Goal: Find specific page/section: Find specific page/section

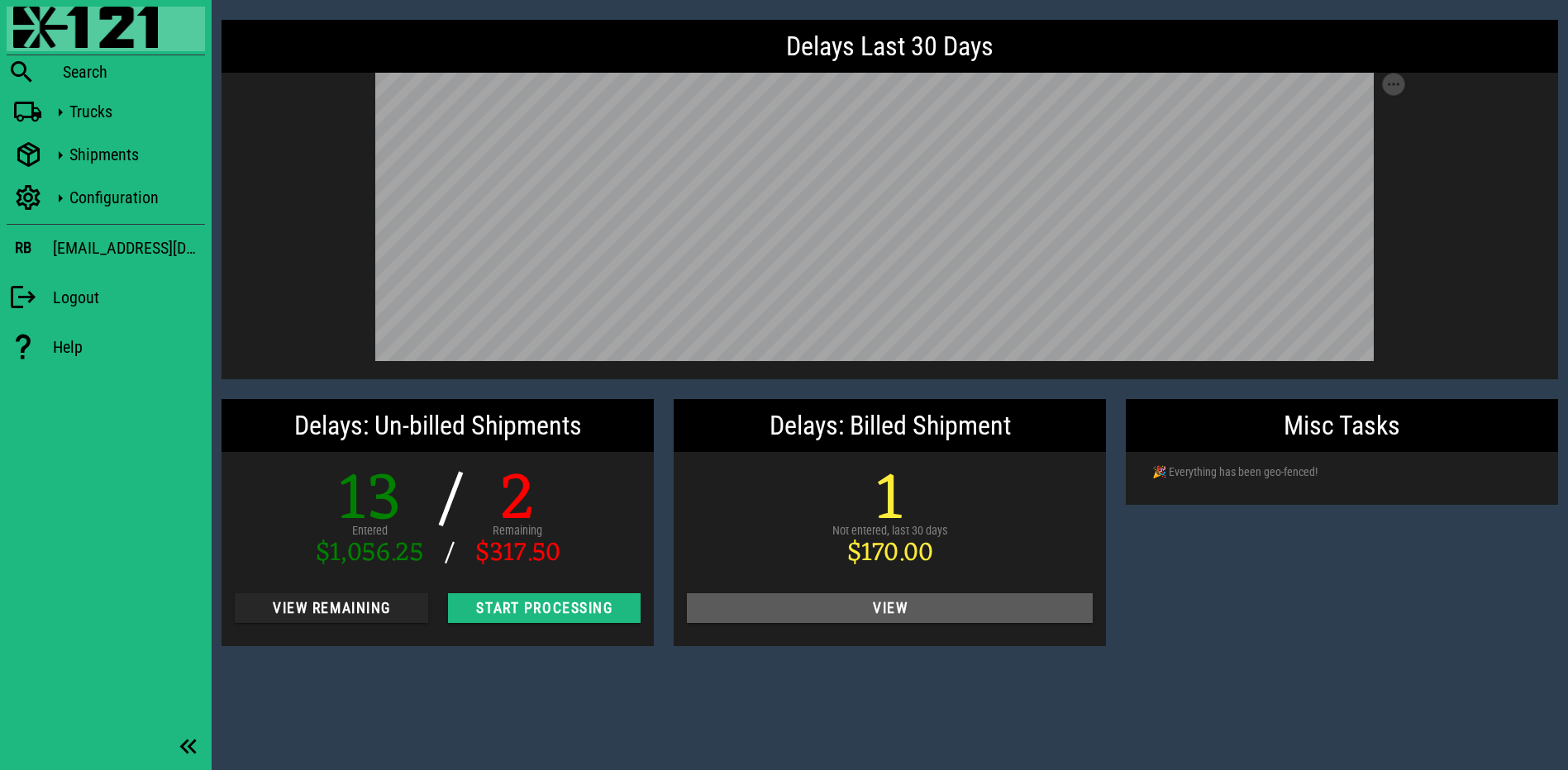
click at [820, 598] on button "View" at bounding box center [890, 607] width 406 height 30
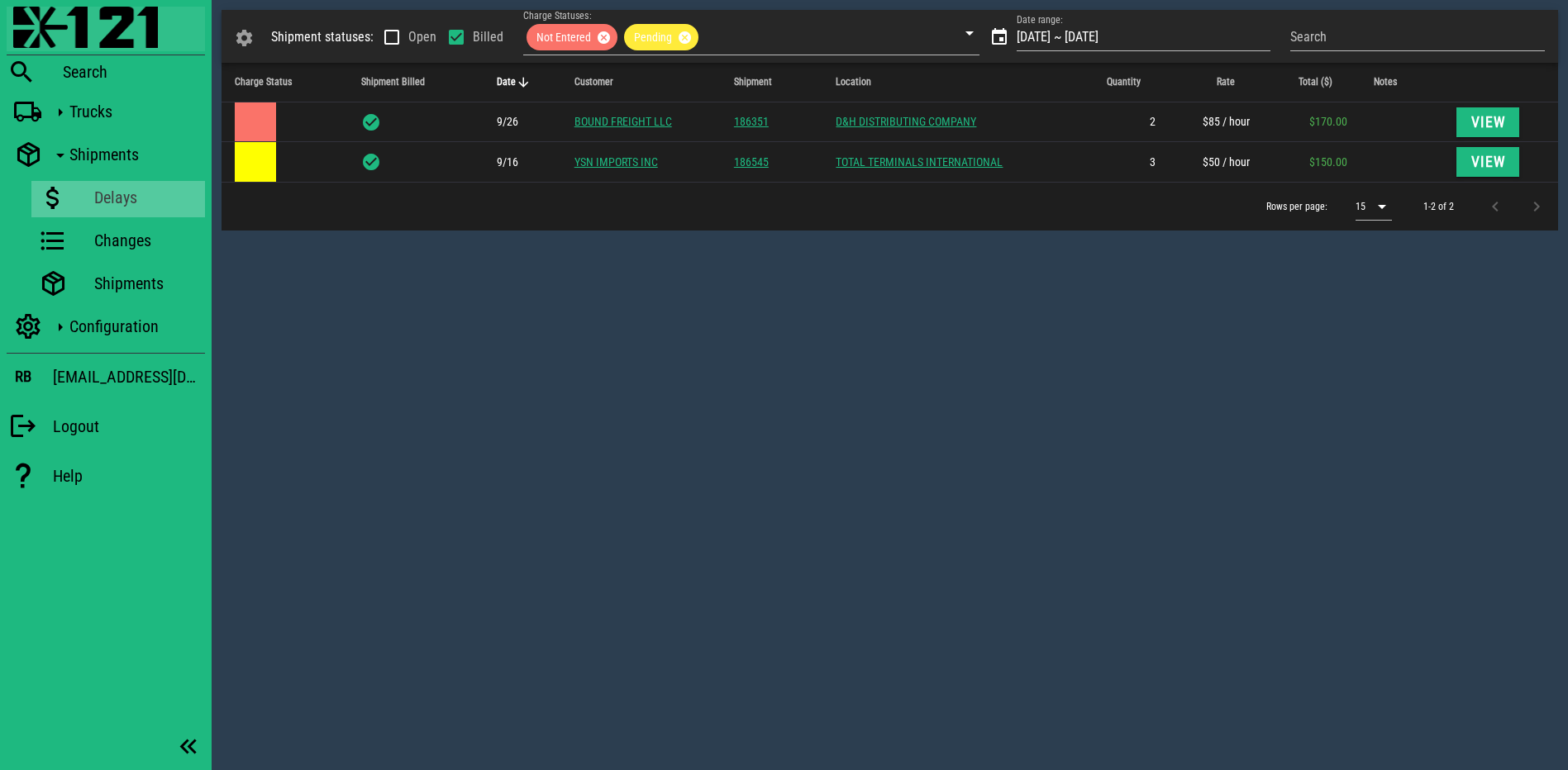
click at [87, 31] on img at bounding box center [85, 27] width 145 height 41
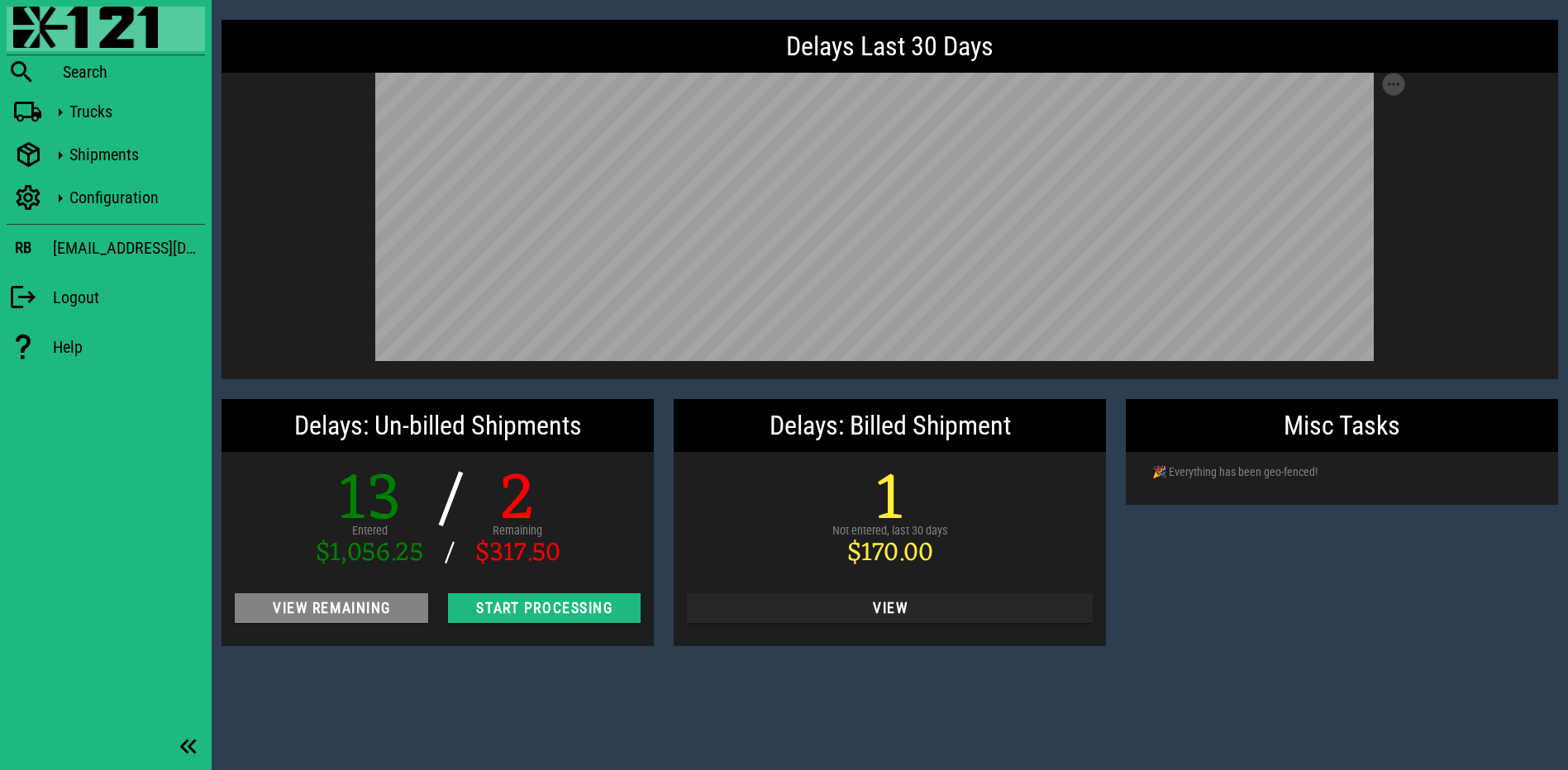
click at [373, 614] on span "View Remaining" at bounding box center [332, 608] width 167 height 16
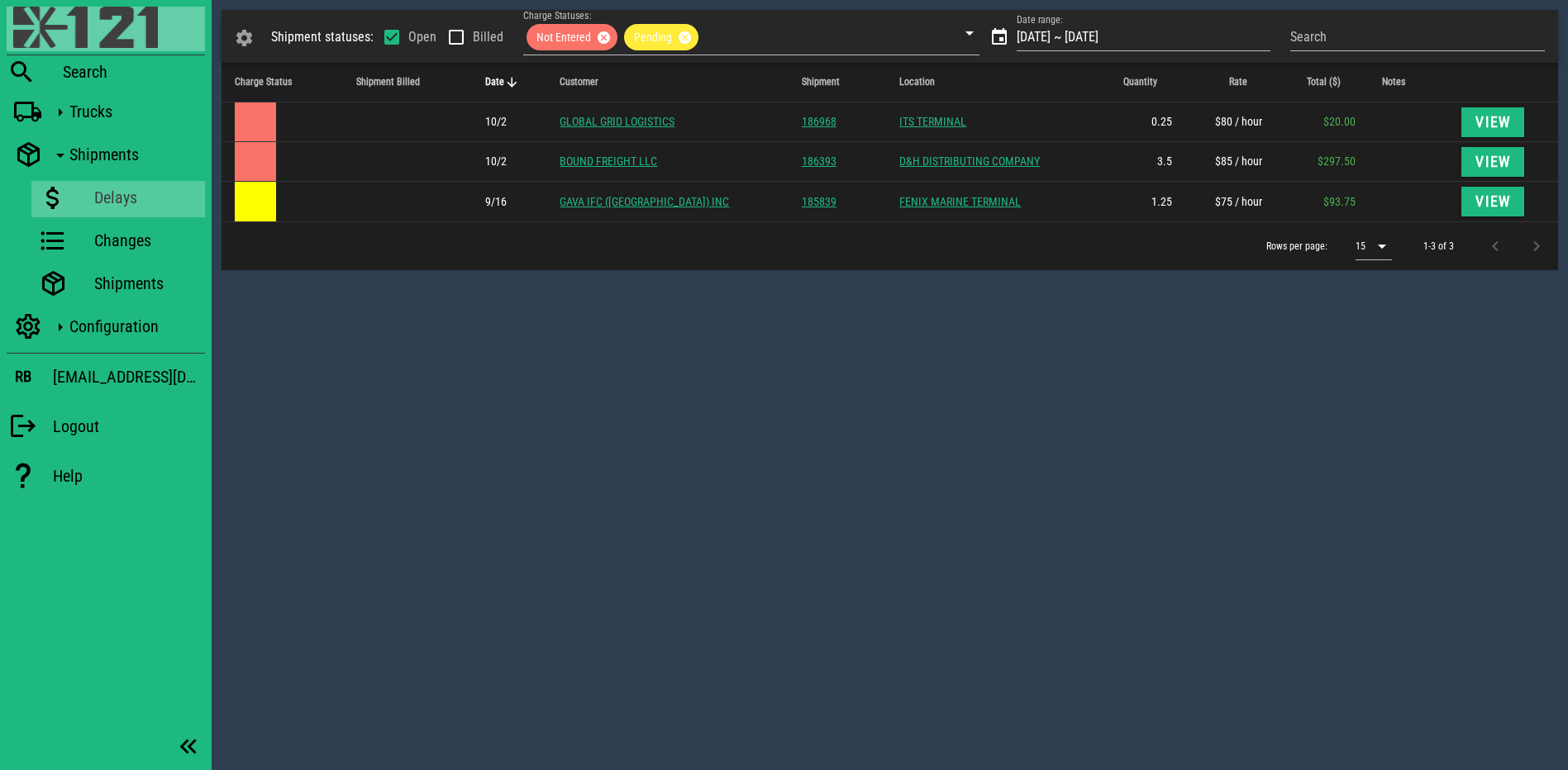
click at [104, 26] on img at bounding box center [85, 27] width 145 height 41
